Goal: Task Accomplishment & Management: Manage account settings

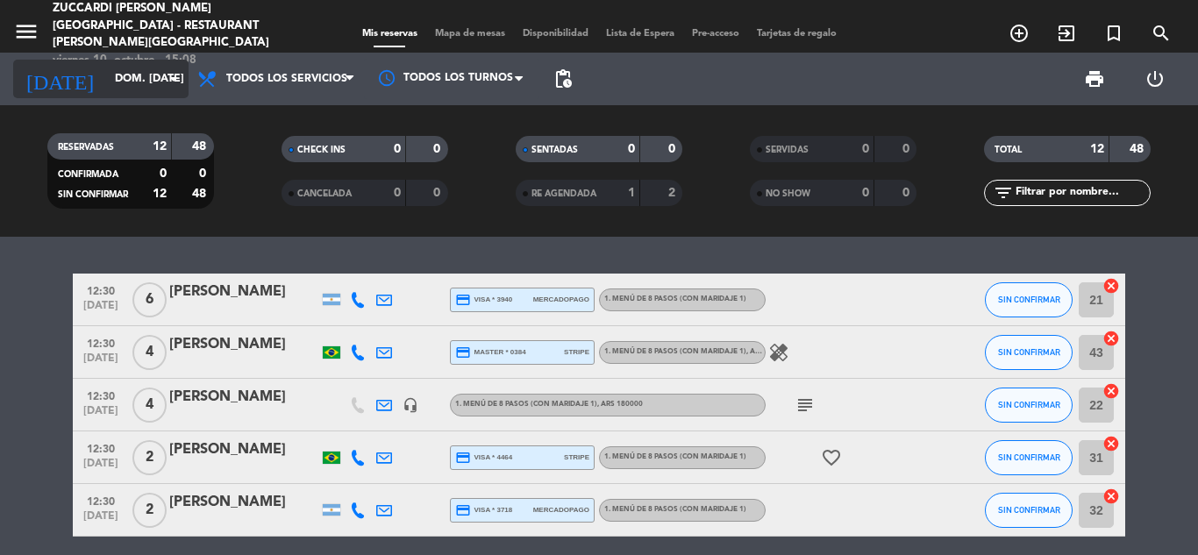
click at [159, 88] on input "dom. [DATE]" at bounding box center [180, 79] width 148 height 30
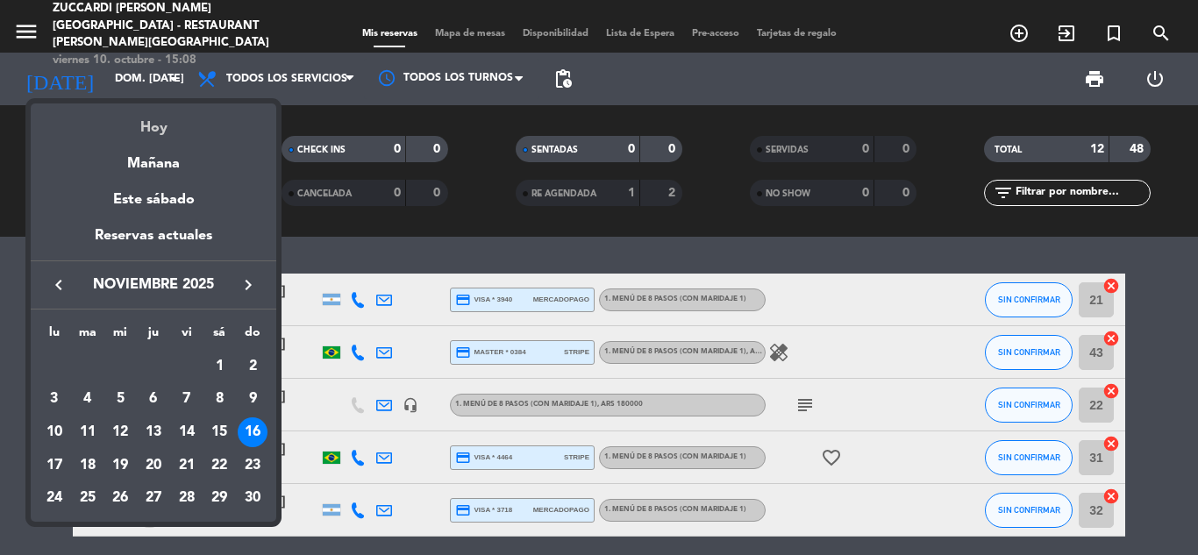
click at [149, 130] on div "Hoy" at bounding box center [154, 121] width 246 height 36
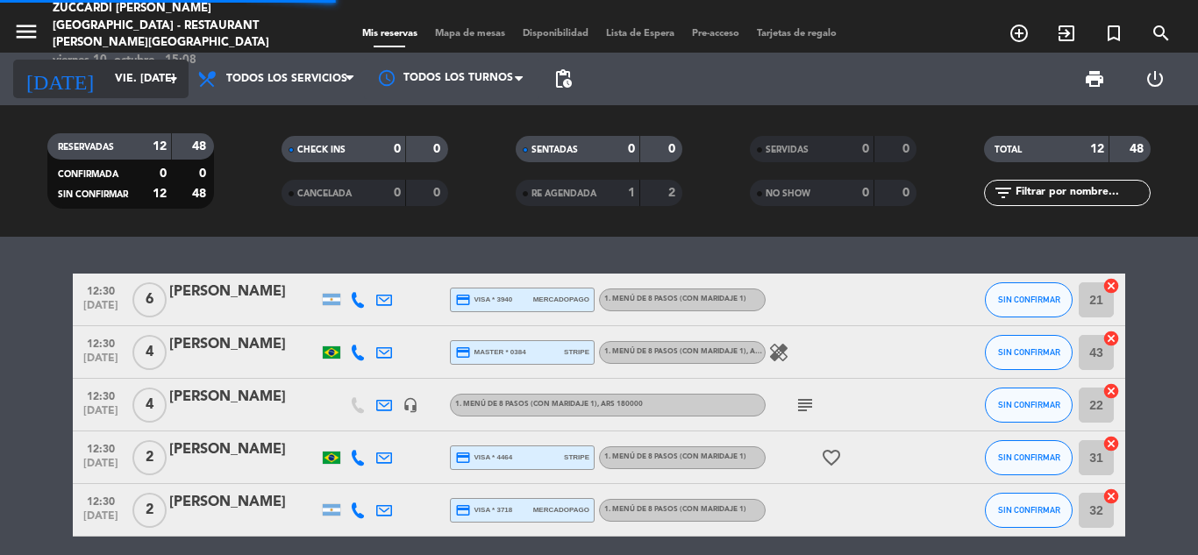
click at [127, 81] on input "vie. [DATE]" at bounding box center [180, 79] width 148 height 30
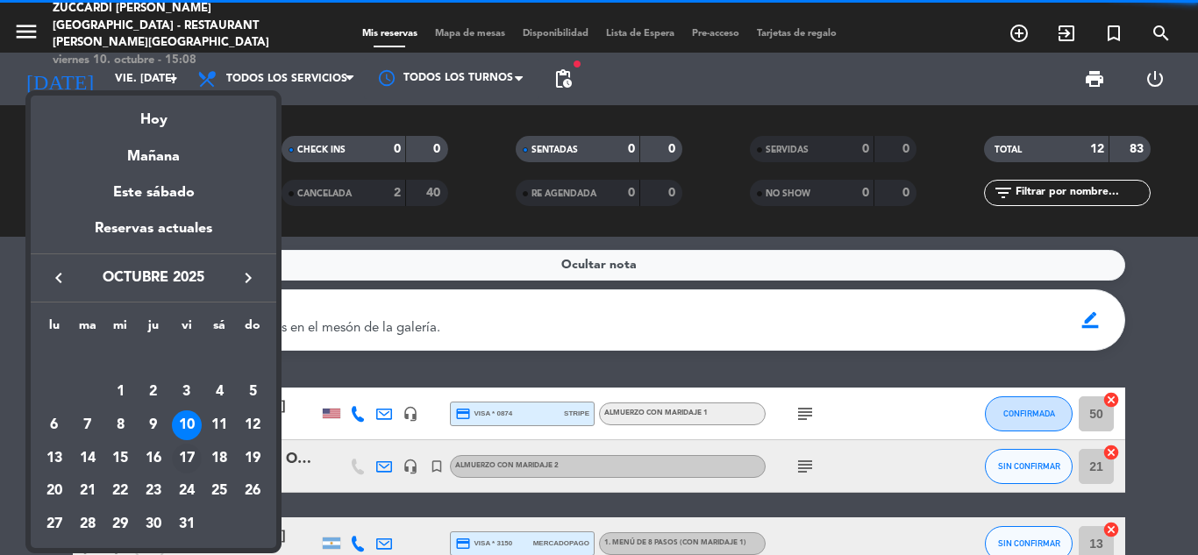
click at [194, 456] on div "17" at bounding box center [187, 459] width 30 height 30
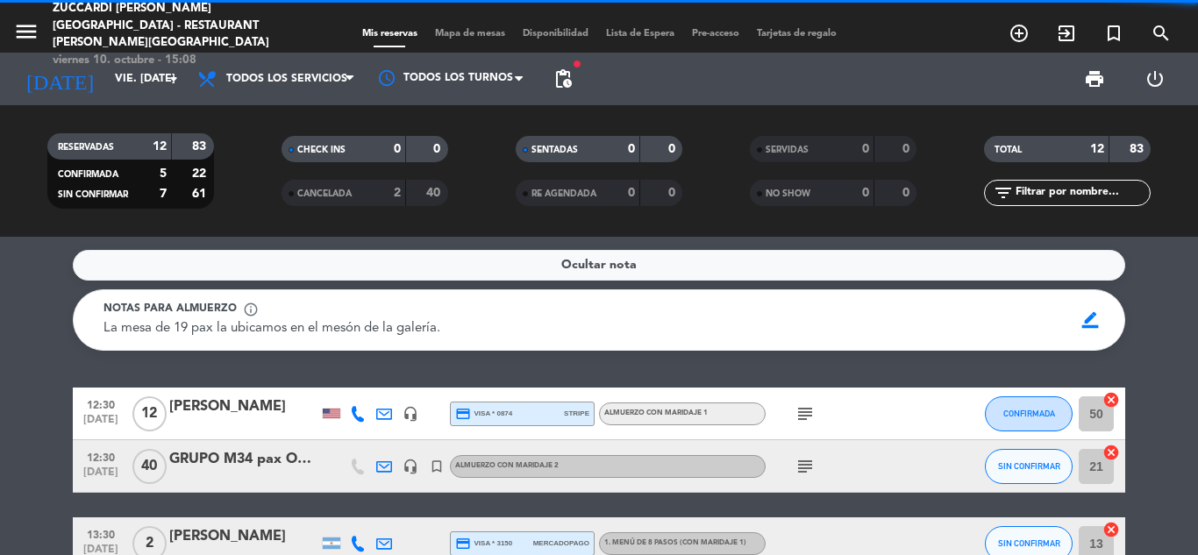
type input "vie. [DATE]"
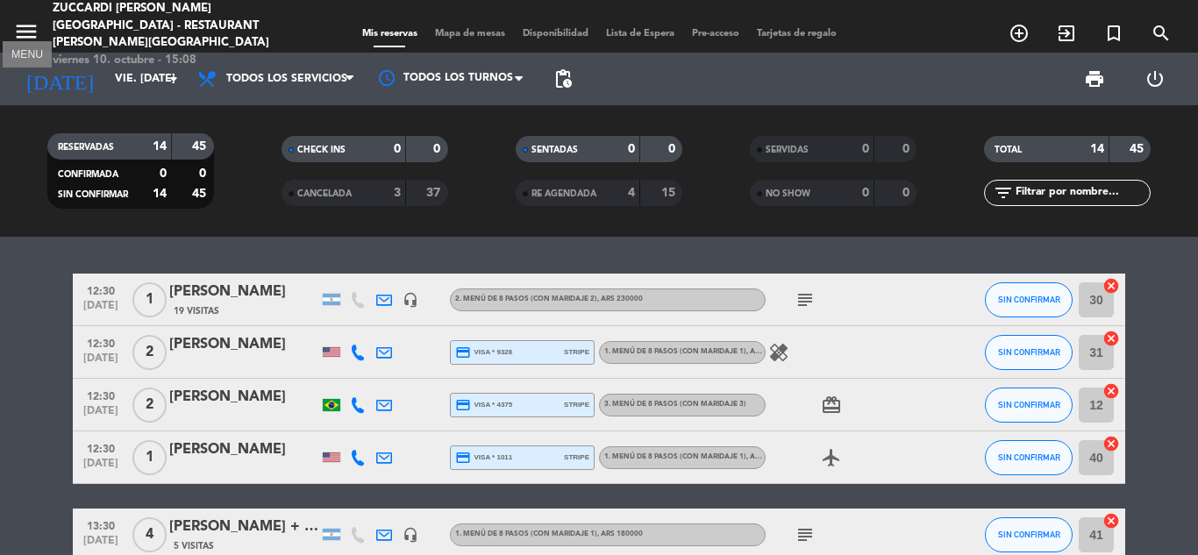
click at [26, 18] on icon "menu" at bounding box center [26, 31] width 26 height 26
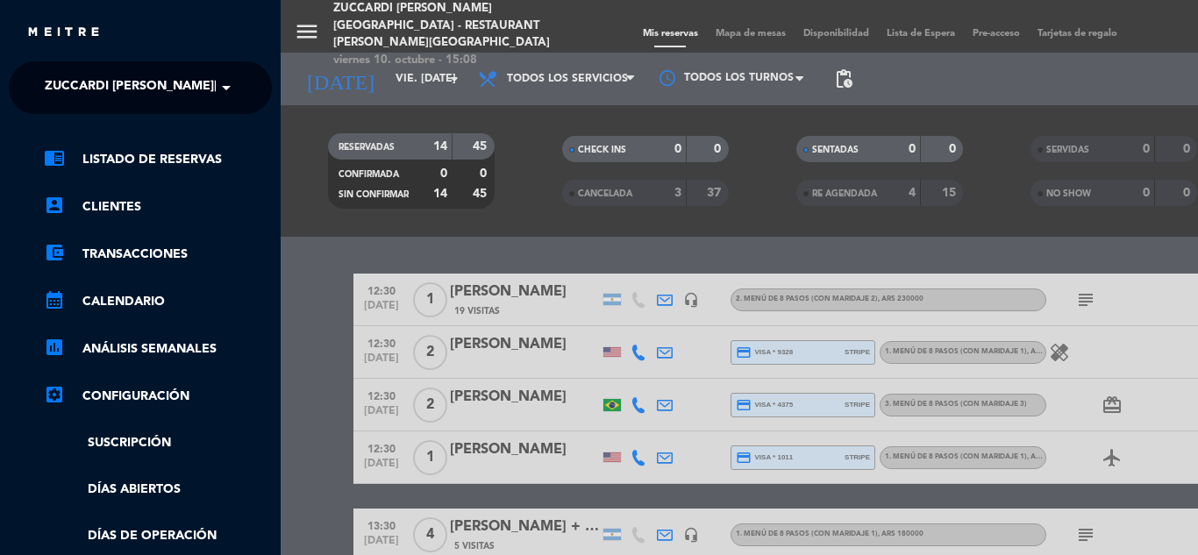
click at [78, 82] on span "Zuccardi [PERSON_NAME][GEOGRAPHIC_DATA] - Restaurant [PERSON_NAME][GEOGRAPHIC_D…" at bounding box center [357, 87] width 624 height 37
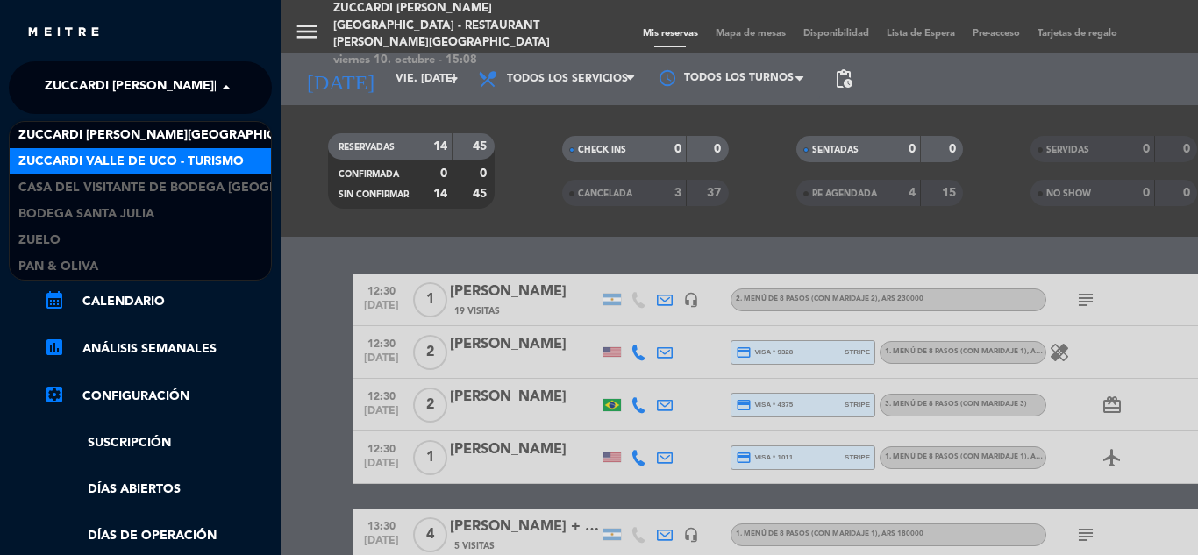
click at [109, 167] on span "Zuccardi Valle de Uco - Turismo" at bounding box center [130, 162] width 225 height 20
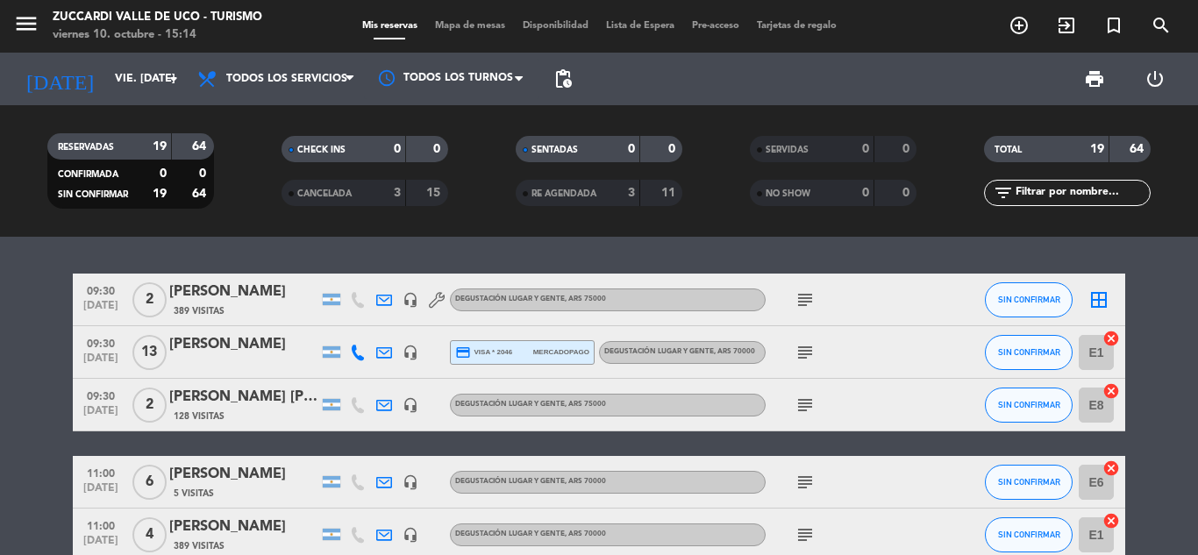
click at [226, 340] on div "[PERSON_NAME]" at bounding box center [243, 344] width 149 height 23
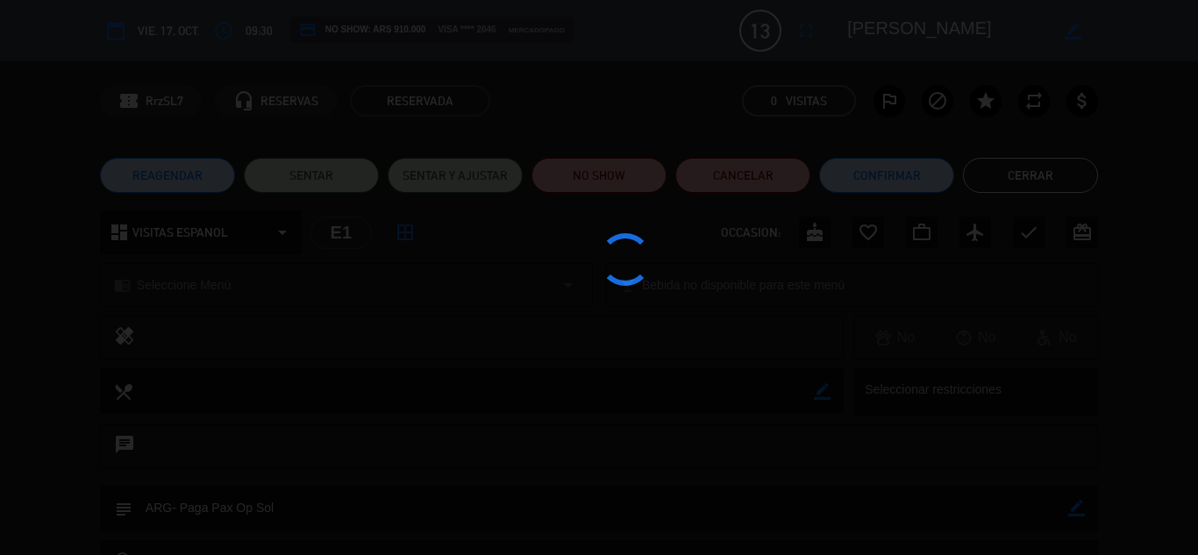
click at [1068, 34] on div at bounding box center [599, 277] width 1198 height 555
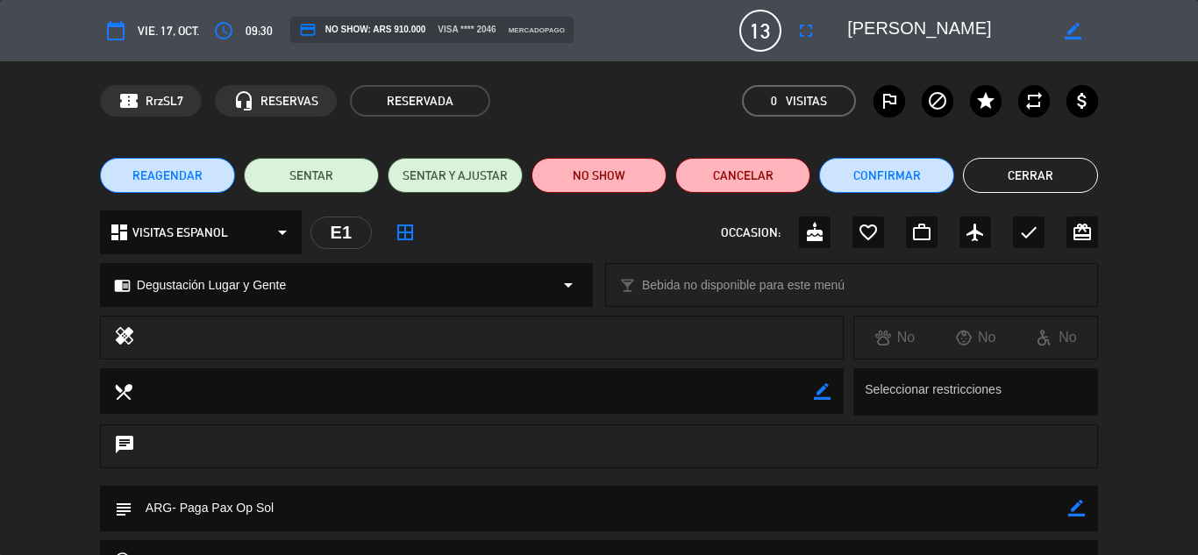
click at [1068, 34] on icon "border_color" at bounding box center [1073, 31] width 17 height 17
click at [847, 28] on textarea at bounding box center [947, 31] width 201 height 32
type textarea "GRUPO [PERSON_NAME]"
click at [1071, 25] on icon at bounding box center [1073, 31] width 17 height 17
click at [990, 189] on button "Cerrar" at bounding box center [1030, 175] width 135 height 35
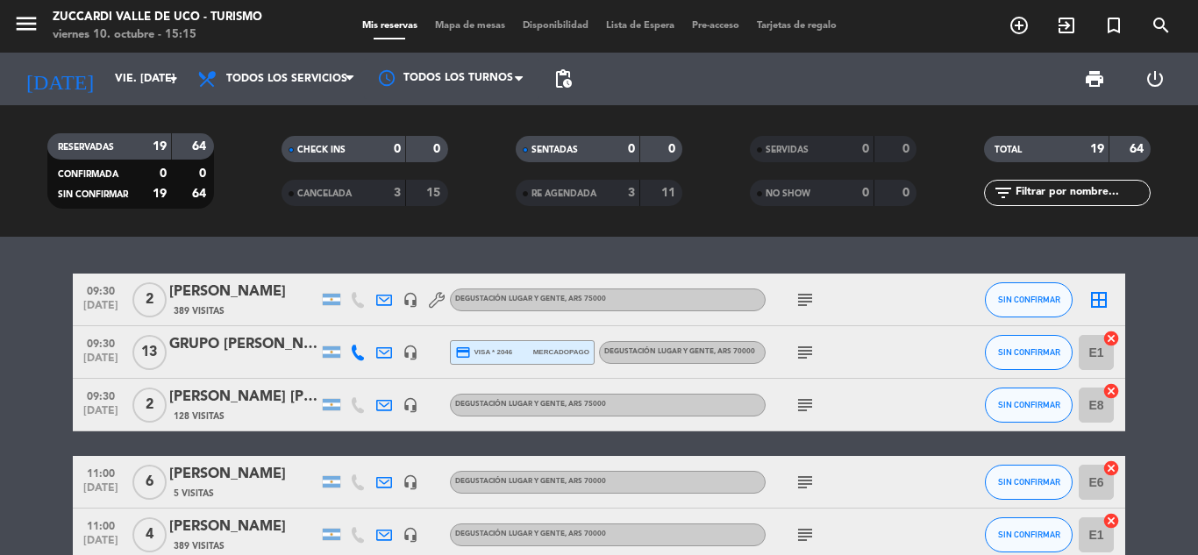
click at [231, 348] on div "GRUPO [PERSON_NAME]" at bounding box center [243, 344] width 149 height 23
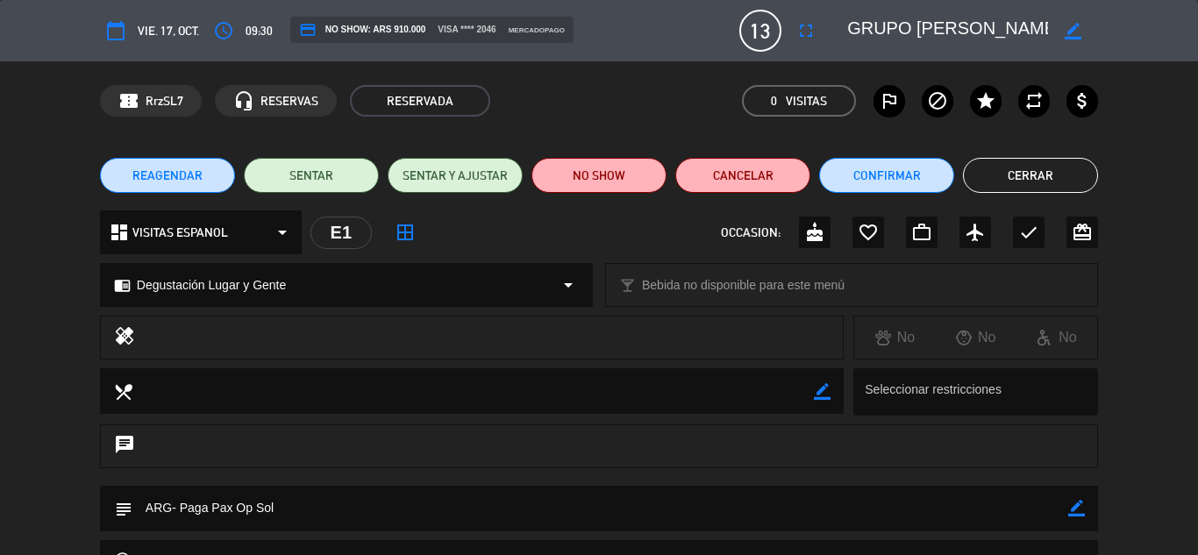
scroll to position [196, 0]
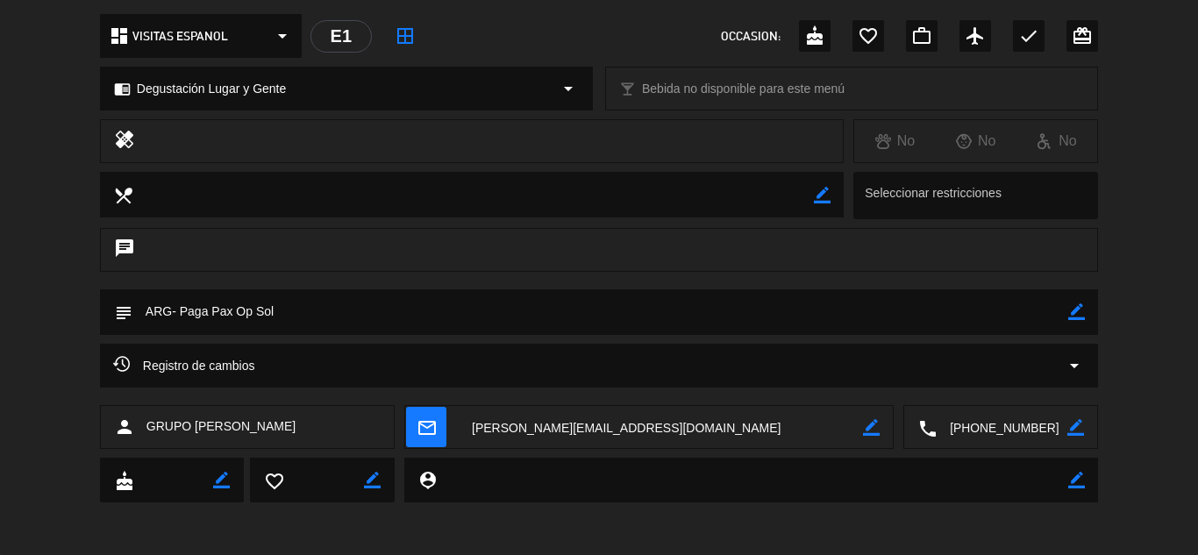
click at [1082, 373] on icon "arrow_drop_down" at bounding box center [1074, 365] width 21 height 21
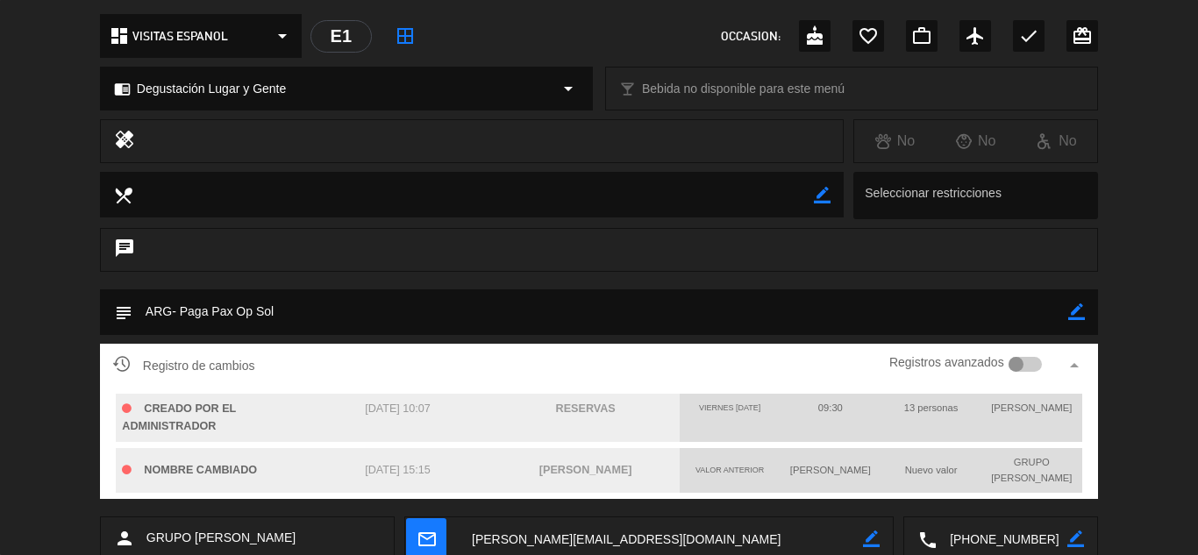
scroll to position [139, 0]
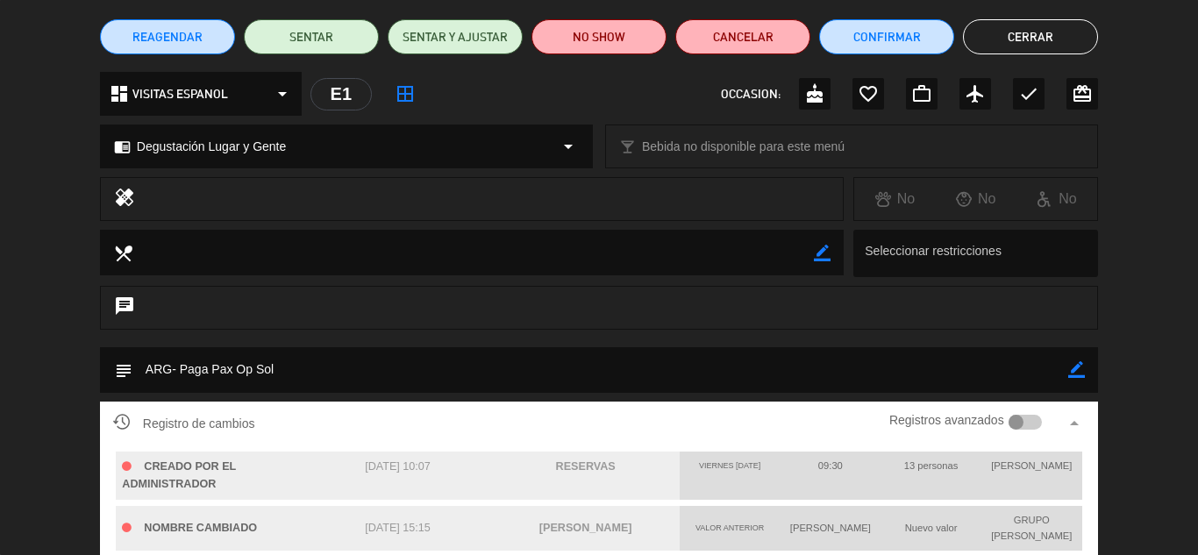
click at [1071, 39] on button "Cerrar" at bounding box center [1030, 36] width 135 height 35
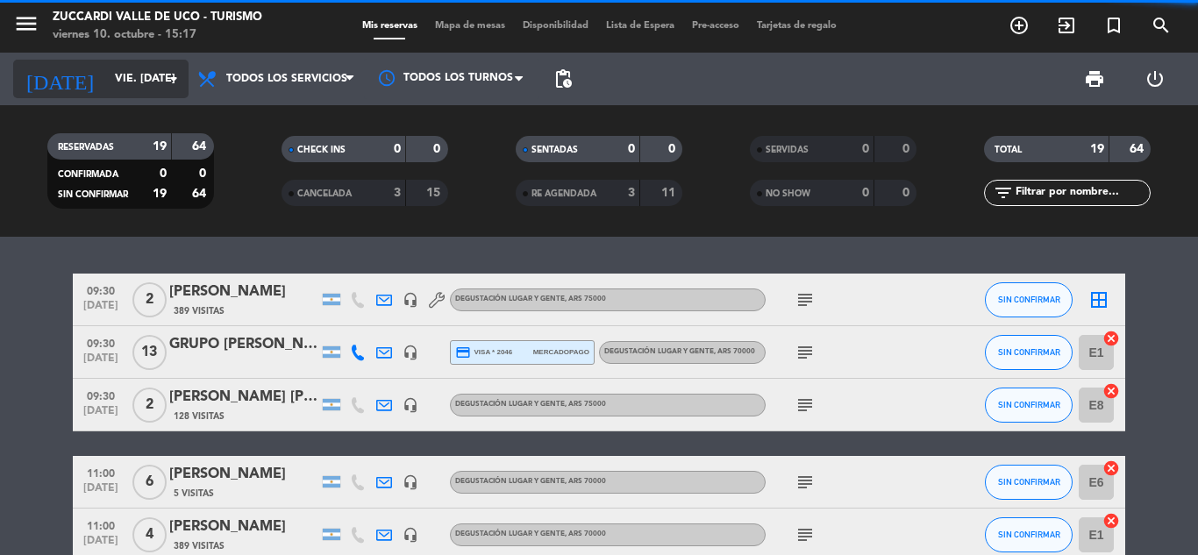
click at [106, 70] on input "vie. [DATE]" at bounding box center [180, 79] width 148 height 30
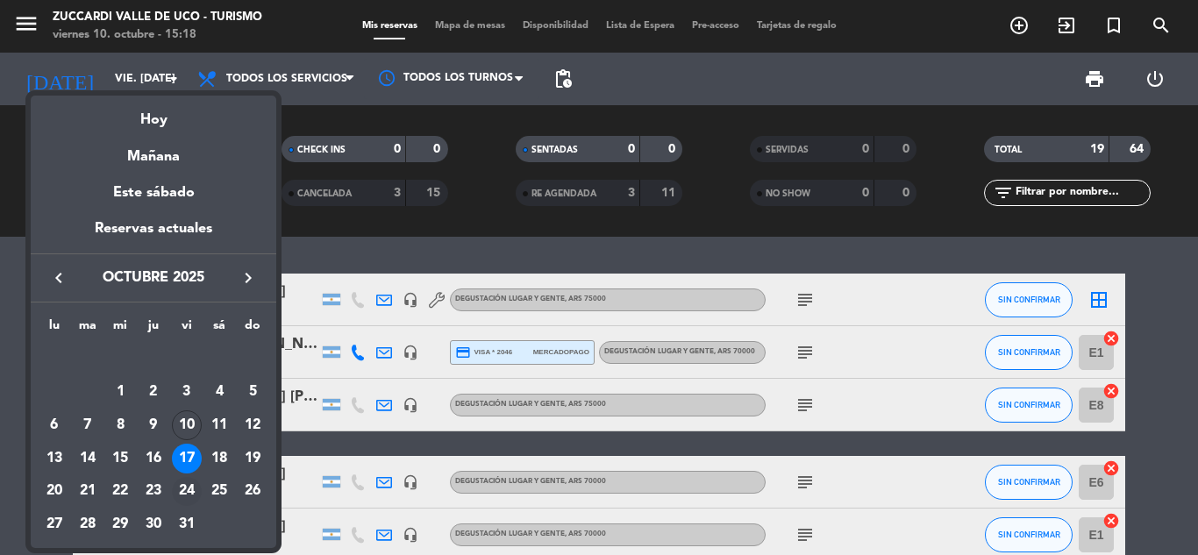
click at [187, 495] on div "24" at bounding box center [187, 492] width 30 height 30
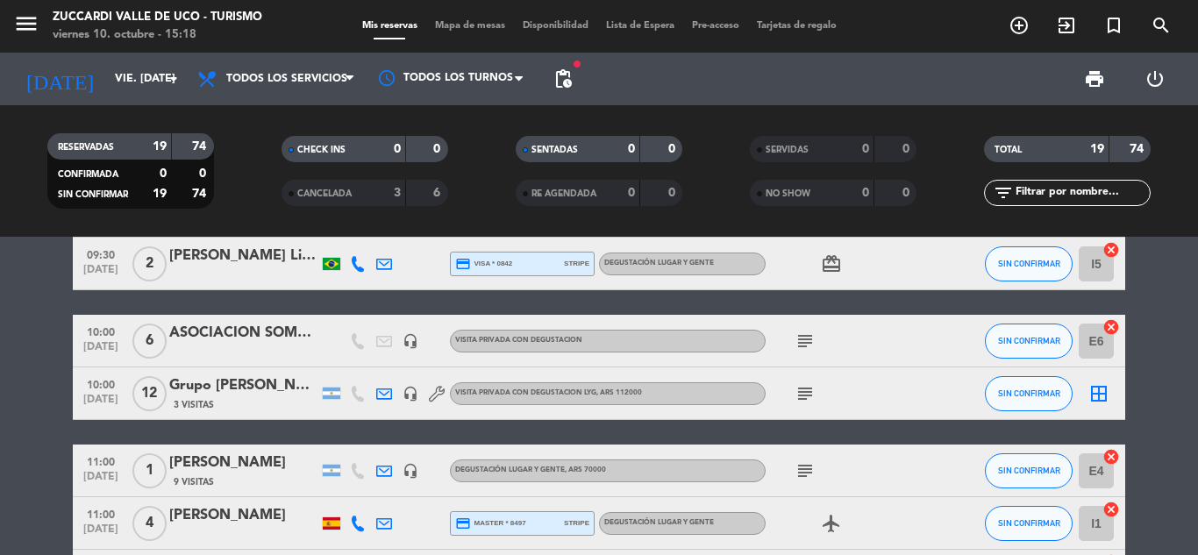
scroll to position [142, 0]
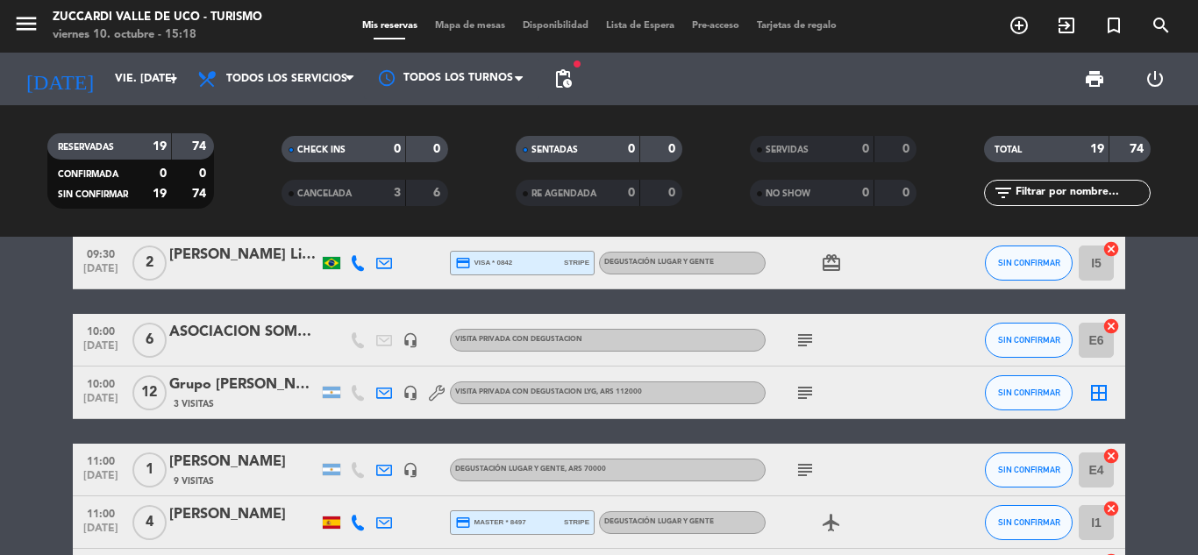
click at [247, 387] on div "Grupo [PERSON_NAME]" at bounding box center [243, 385] width 149 height 23
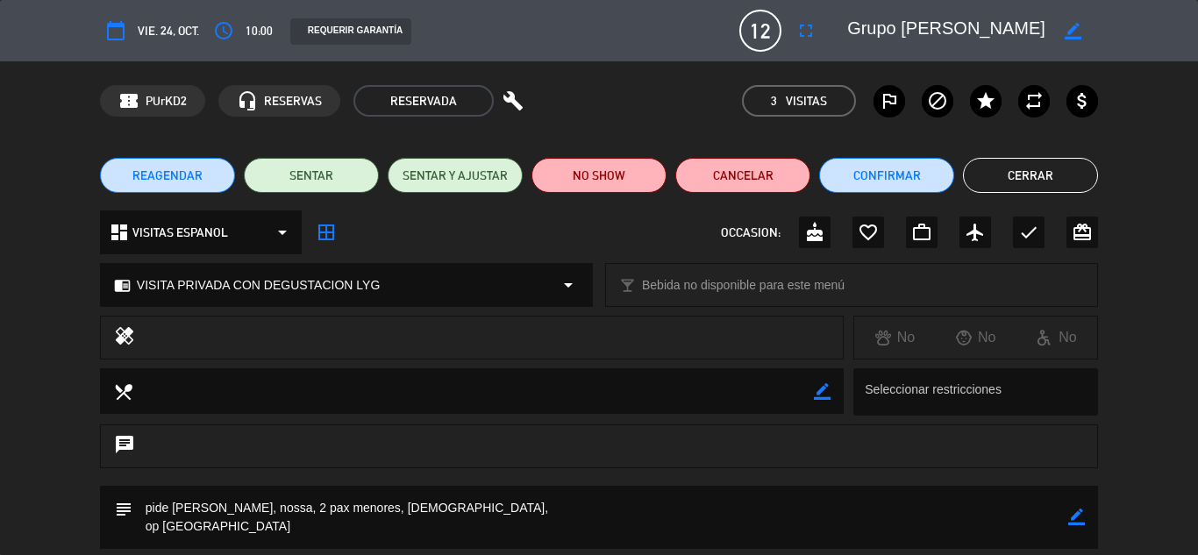
click at [994, 171] on button "Cerrar" at bounding box center [1030, 175] width 135 height 35
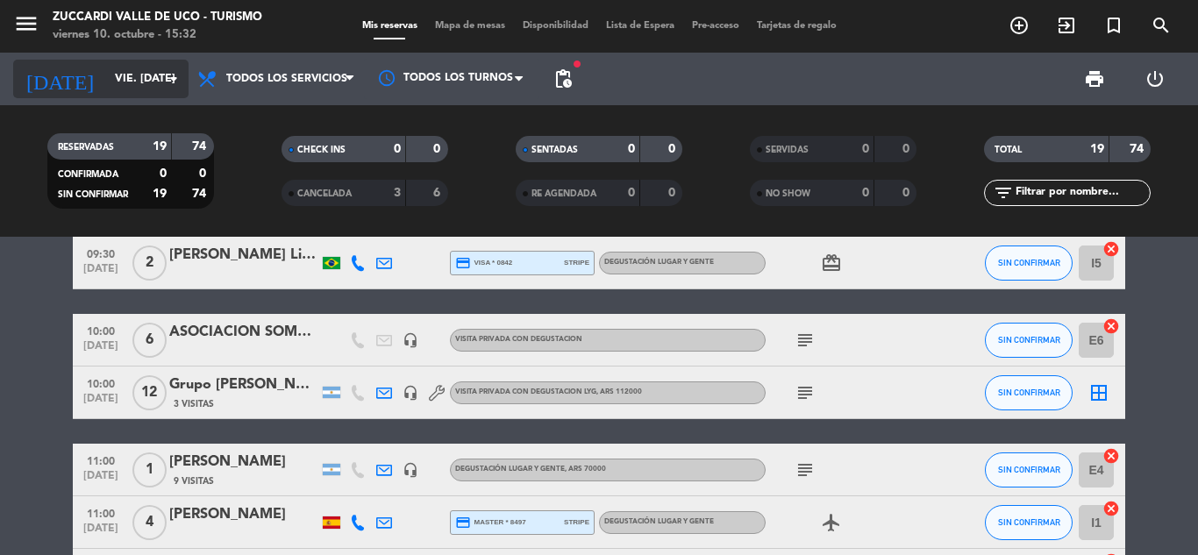
click at [132, 79] on input "vie. [DATE]" at bounding box center [180, 79] width 148 height 30
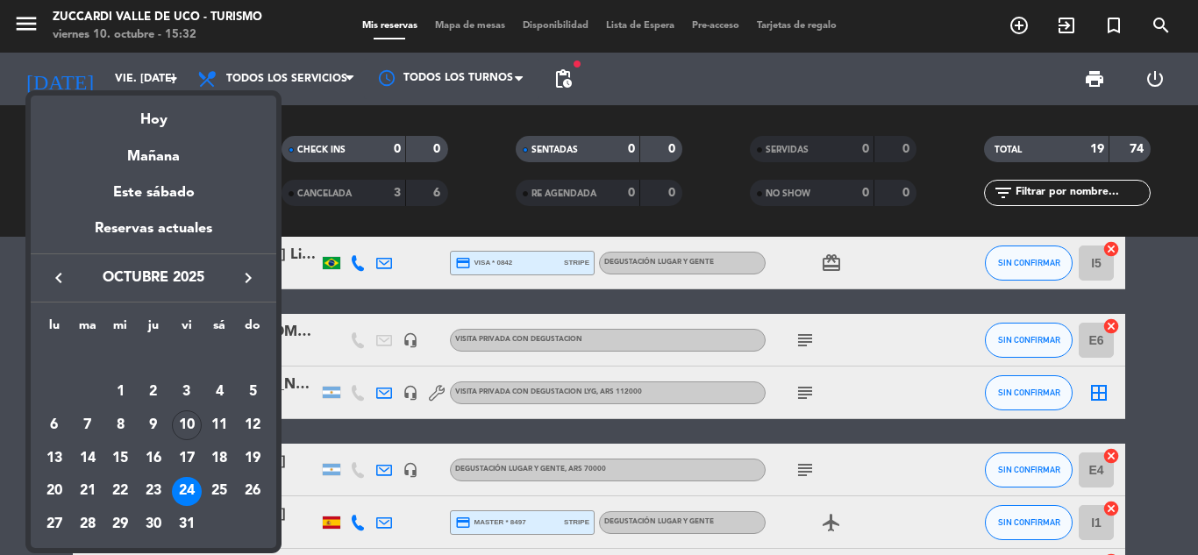
click at [246, 287] on icon "keyboard_arrow_right" at bounding box center [248, 277] width 21 height 21
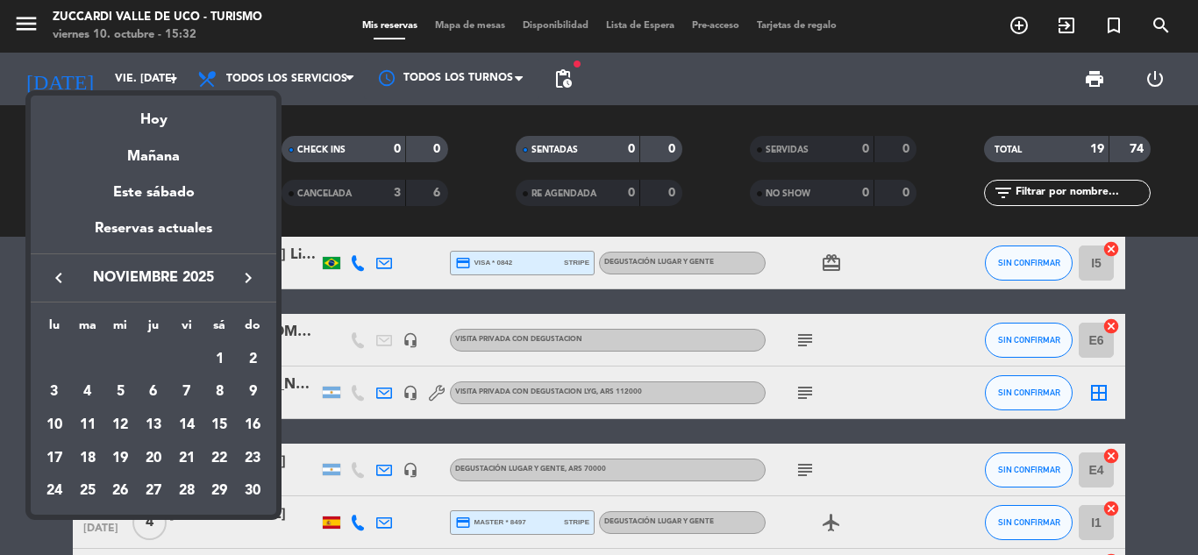
click at [246, 287] on icon "keyboard_arrow_right" at bounding box center [248, 277] width 21 height 21
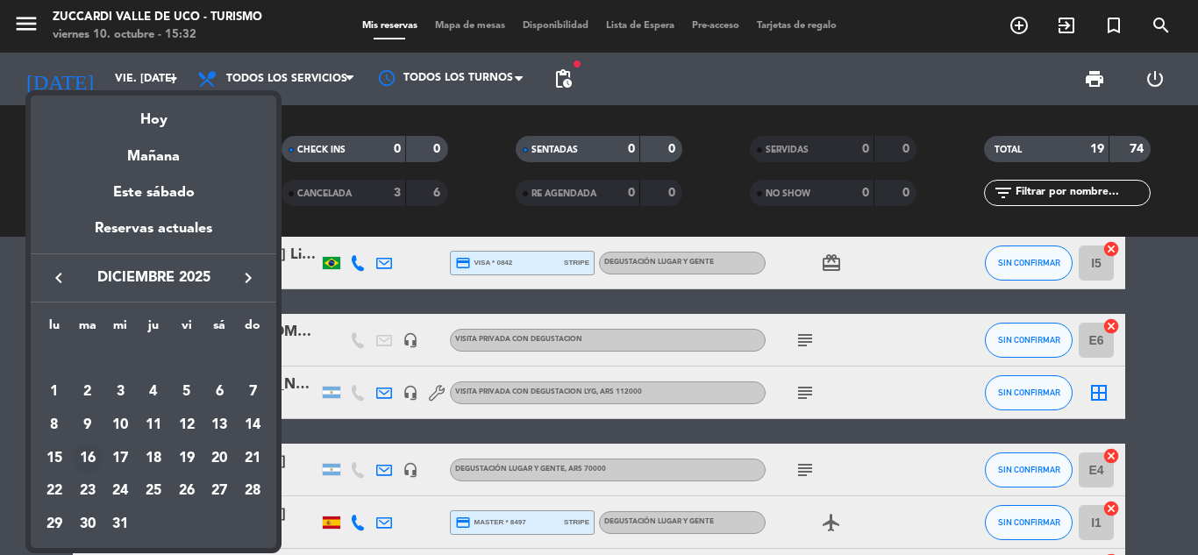
click at [87, 449] on div "16" at bounding box center [88, 459] width 30 height 30
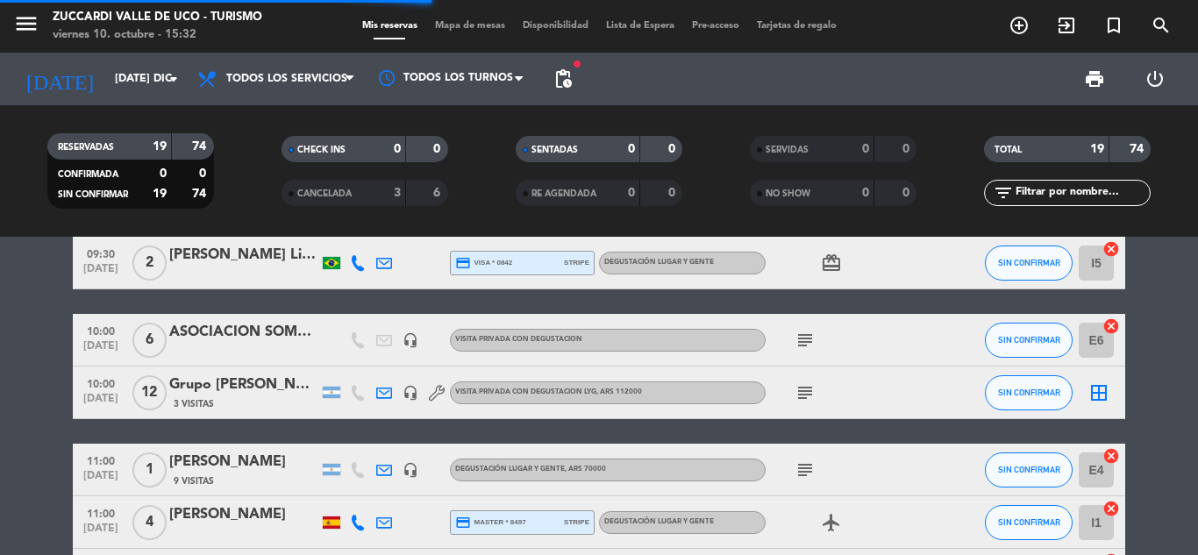
scroll to position [0, 0]
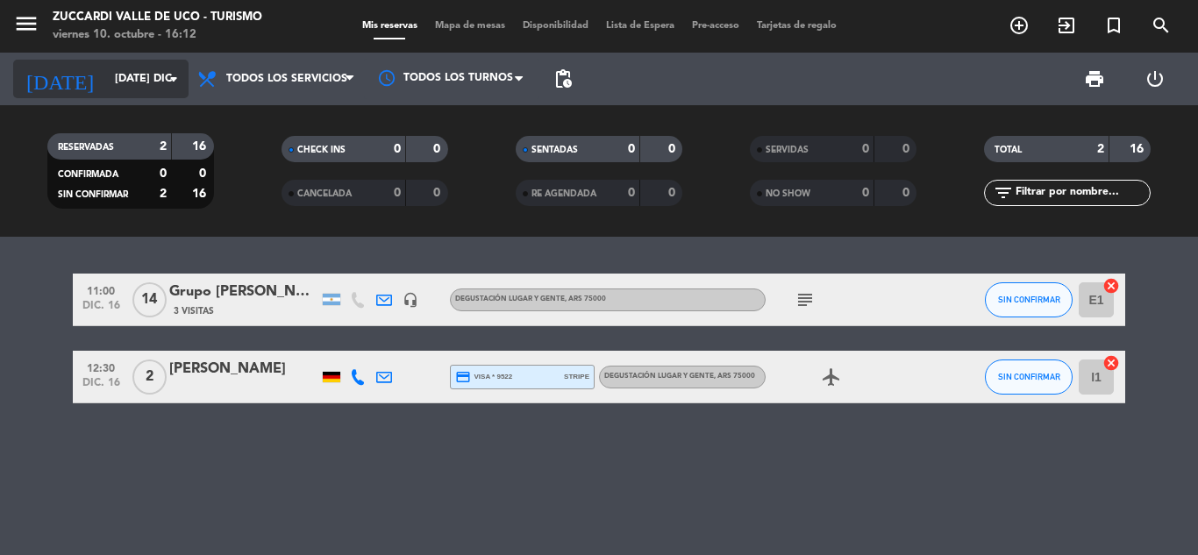
click at [146, 66] on input "[DATE] dic." at bounding box center [180, 79] width 148 height 30
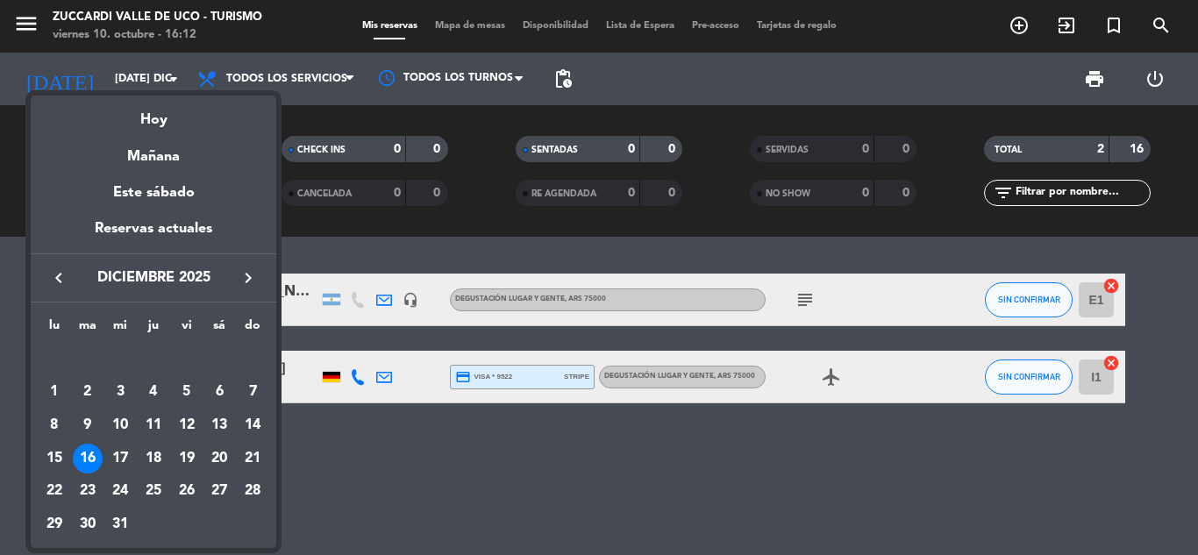
click at [59, 278] on icon "keyboard_arrow_left" at bounding box center [58, 277] width 21 height 21
click at [187, 489] on div "24" at bounding box center [187, 492] width 30 height 30
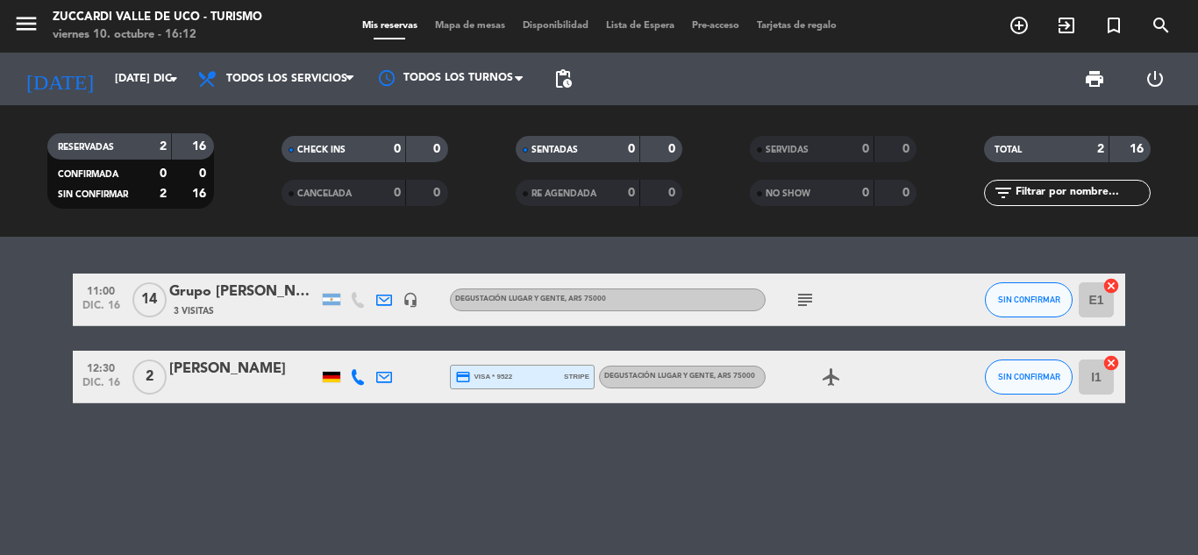
type input "vie. [DATE]"
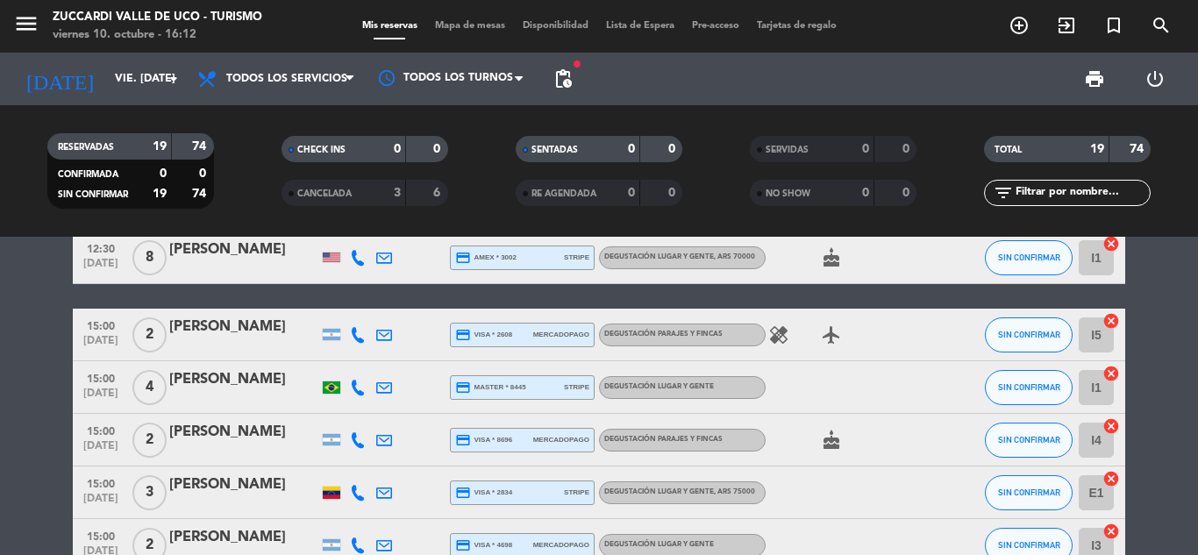
scroll to position [904, 0]
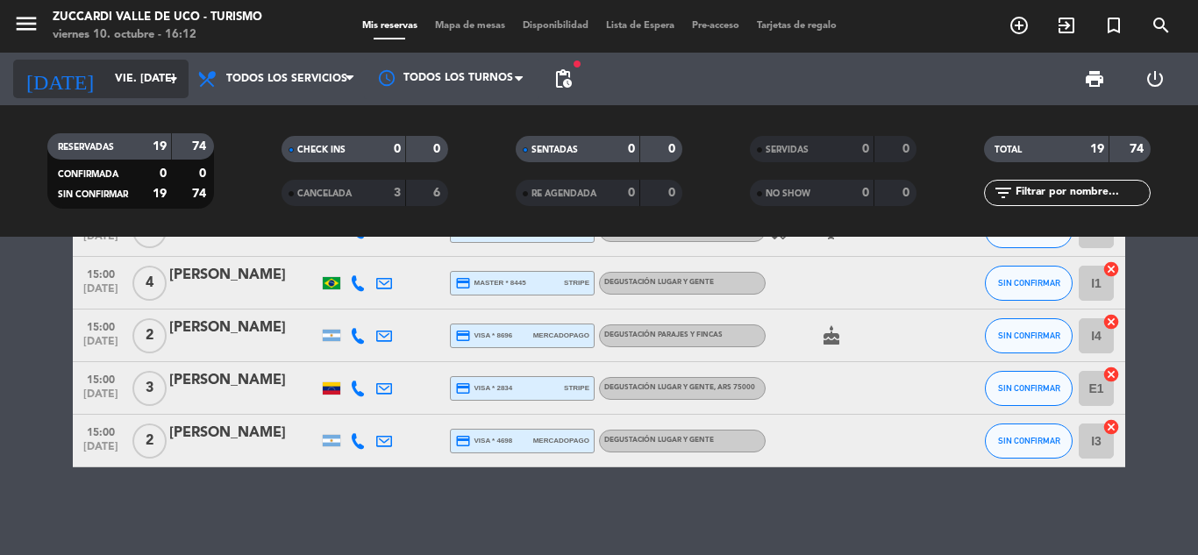
click at [120, 86] on input "vie. [DATE]" at bounding box center [180, 79] width 148 height 30
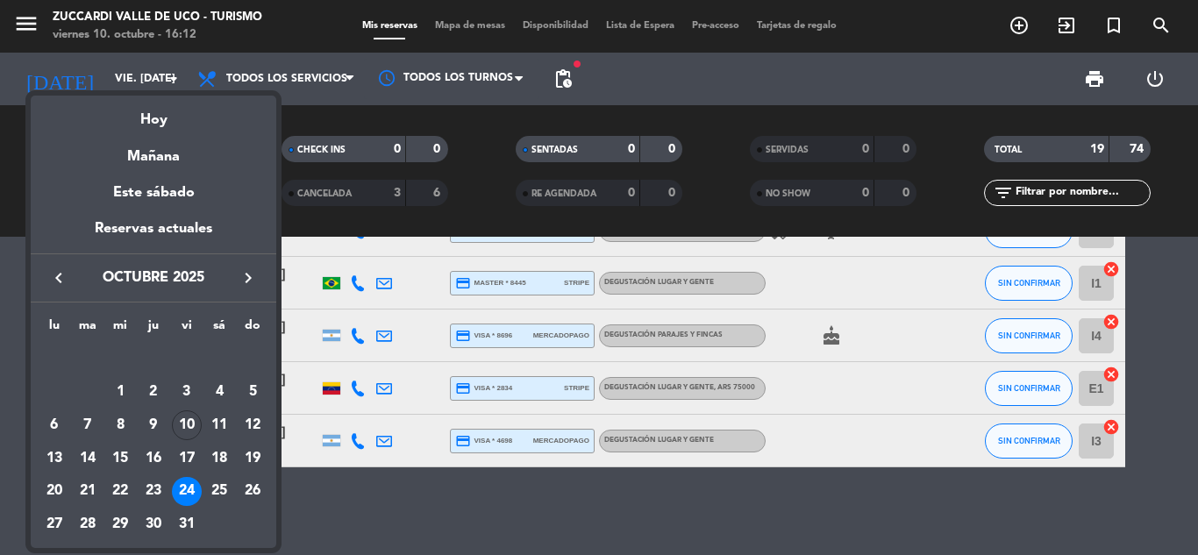
click at [35, 17] on div at bounding box center [599, 277] width 1198 height 555
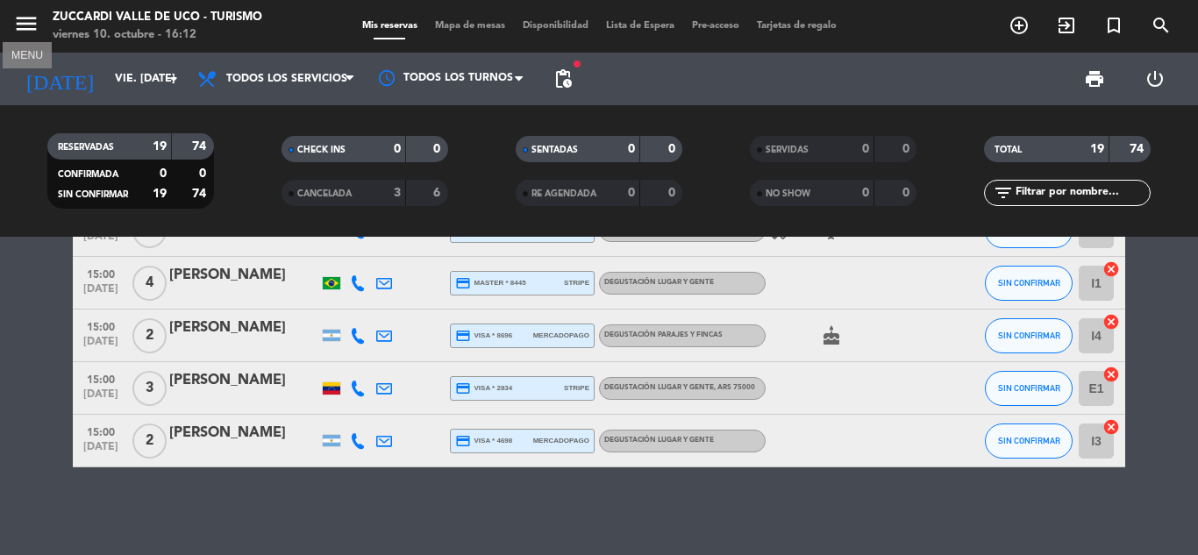
click at [35, 17] on icon "menu" at bounding box center [26, 24] width 26 height 26
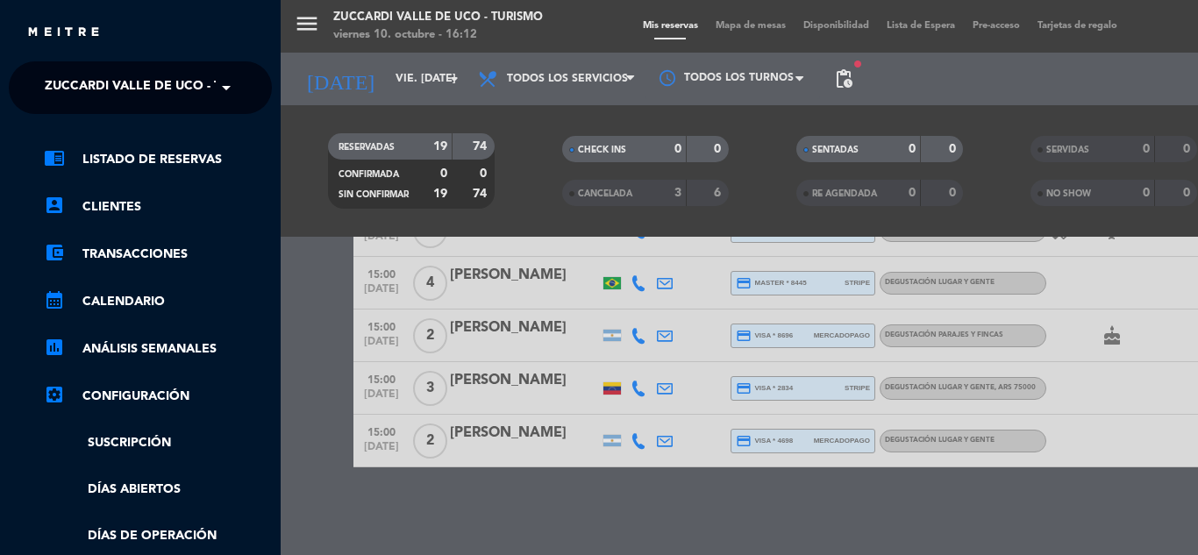
click at [159, 86] on span "Zuccardi Valle de Uco - Turismo" at bounding box center [157, 87] width 225 height 37
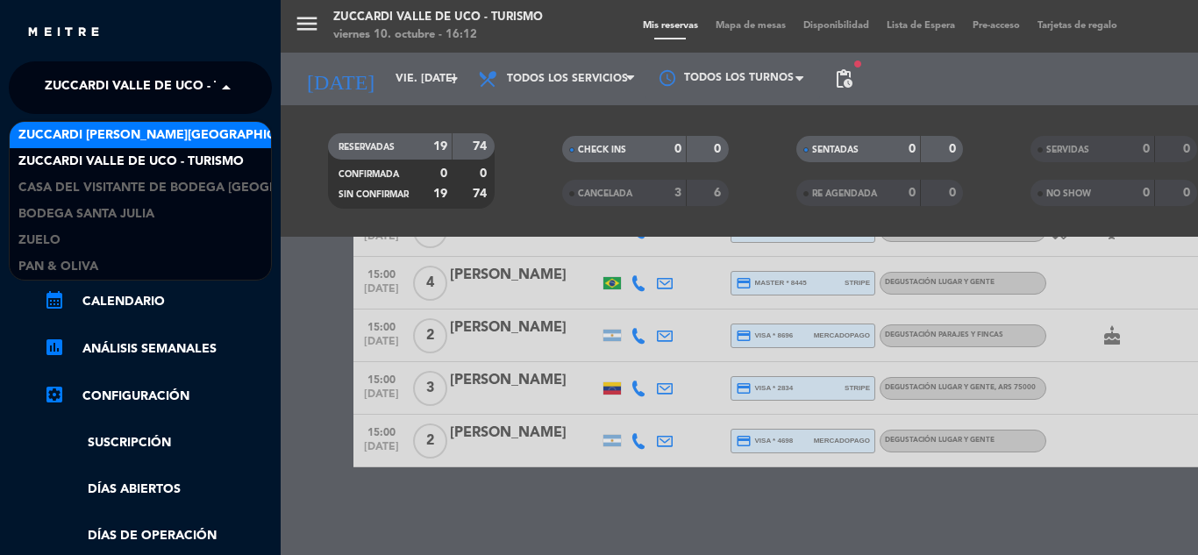
click at [158, 139] on span "Zuccardi [PERSON_NAME][GEOGRAPHIC_DATA] - Restaurant [PERSON_NAME][GEOGRAPHIC_D…" at bounding box center [330, 135] width 624 height 20
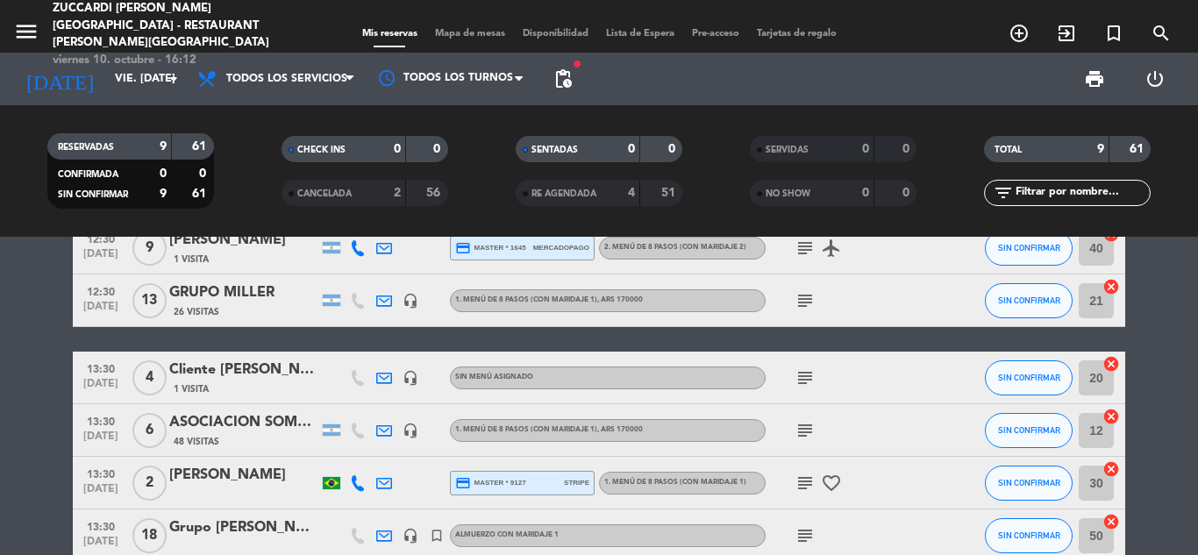
scroll to position [0, 0]
